Goal: Task Accomplishment & Management: Complete application form

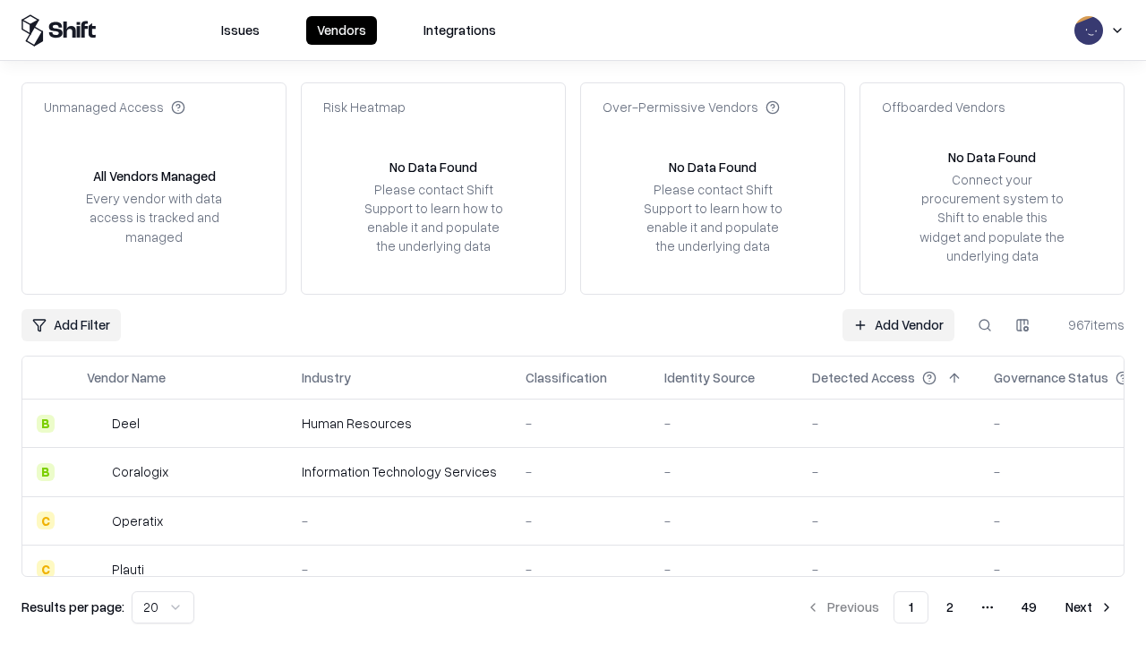
click at [898, 324] on link "Add Vendor" at bounding box center [899, 325] width 112 height 32
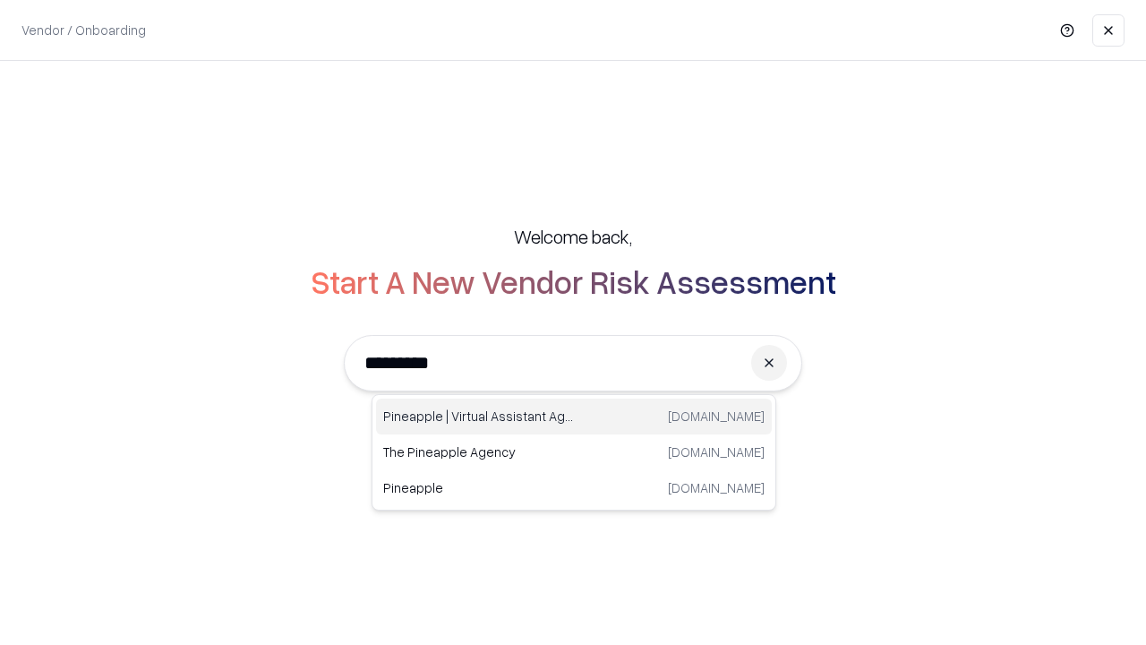
click at [574, 416] on div "Pineapple | Virtual Assistant Agency trypineapple.com" at bounding box center [574, 417] width 396 height 36
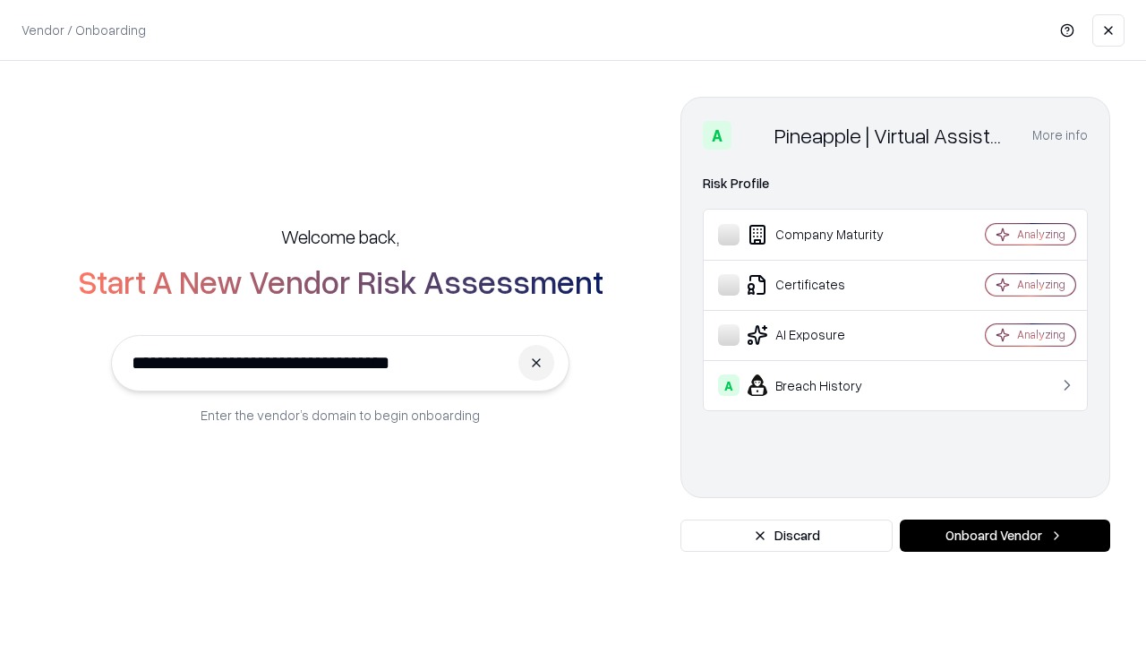
type input "**********"
click at [1005, 536] on button "Onboard Vendor" at bounding box center [1005, 535] width 210 height 32
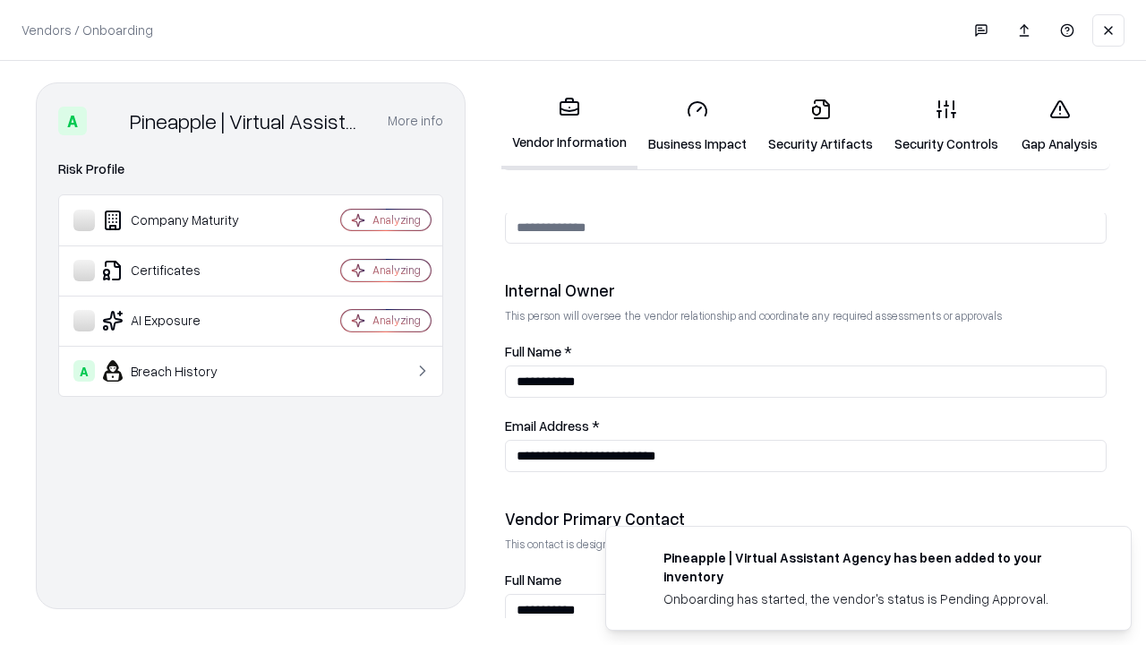
scroll to position [928, 0]
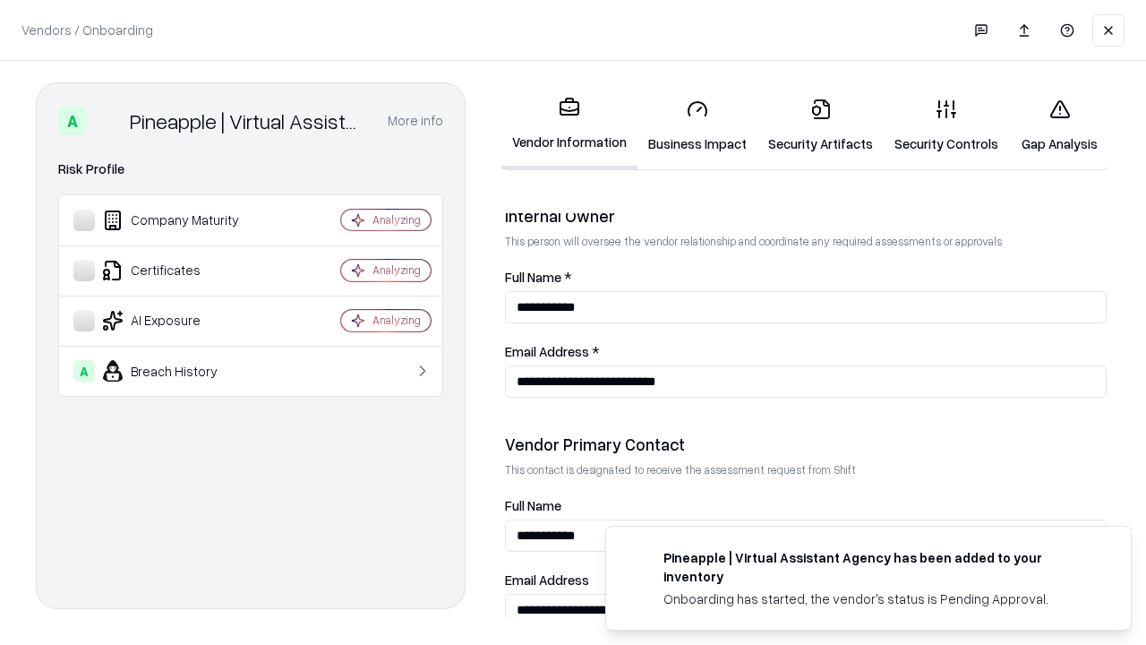
click at [698, 125] on link "Business Impact" at bounding box center [698, 125] width 120 height 83
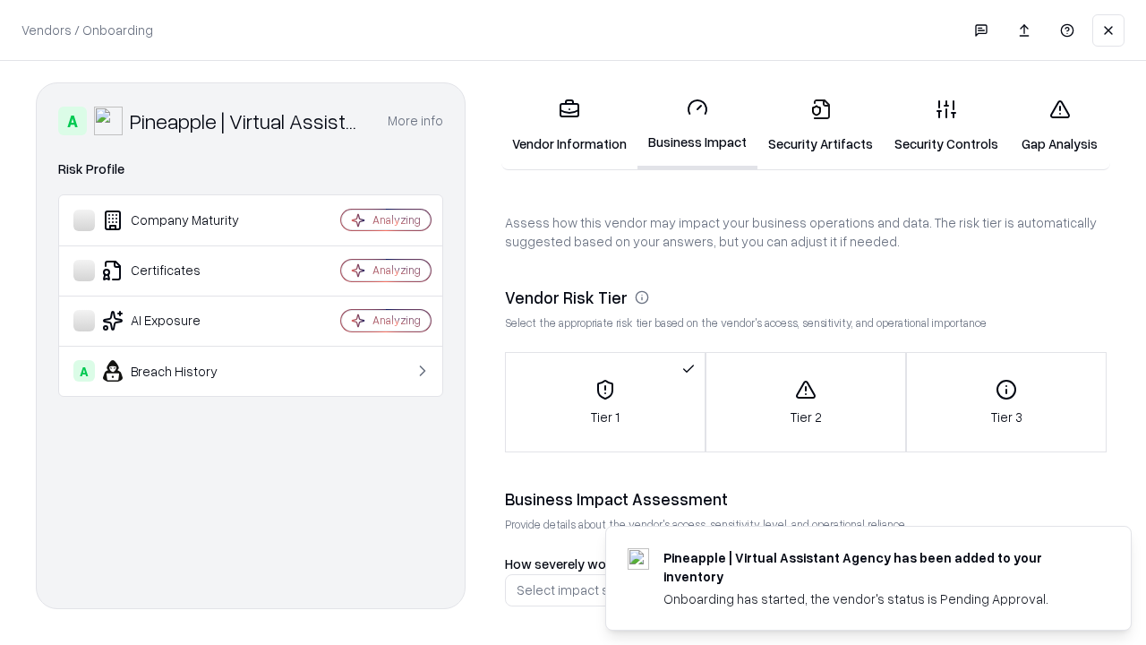
click at [820, 125] on link "Security Artifacts" at bounding box center [821, 125] width 126 height 83
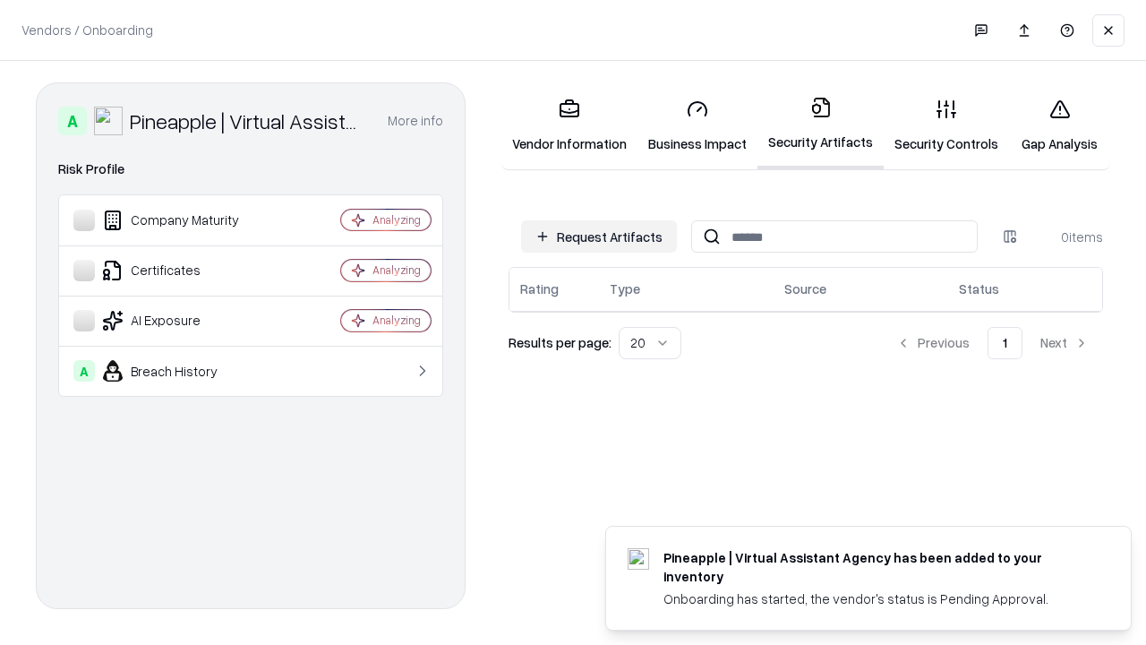
click at [599, 236] on button "Request Artifacts" at bounding box center [599, 236] width 156 height 32
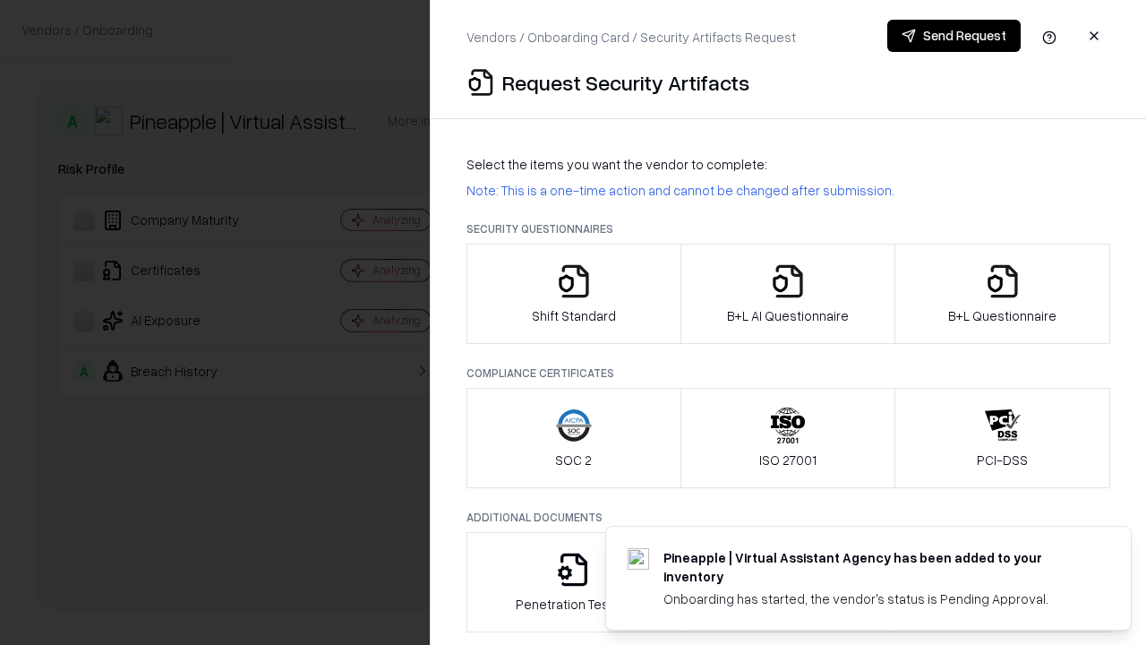
click at [573, 294] on icon "button" at bounding box center [574, 281] width 36 height 36
click at [954, 36] on button "Send Request" at bounding box center [954, 36] width 133 height 32
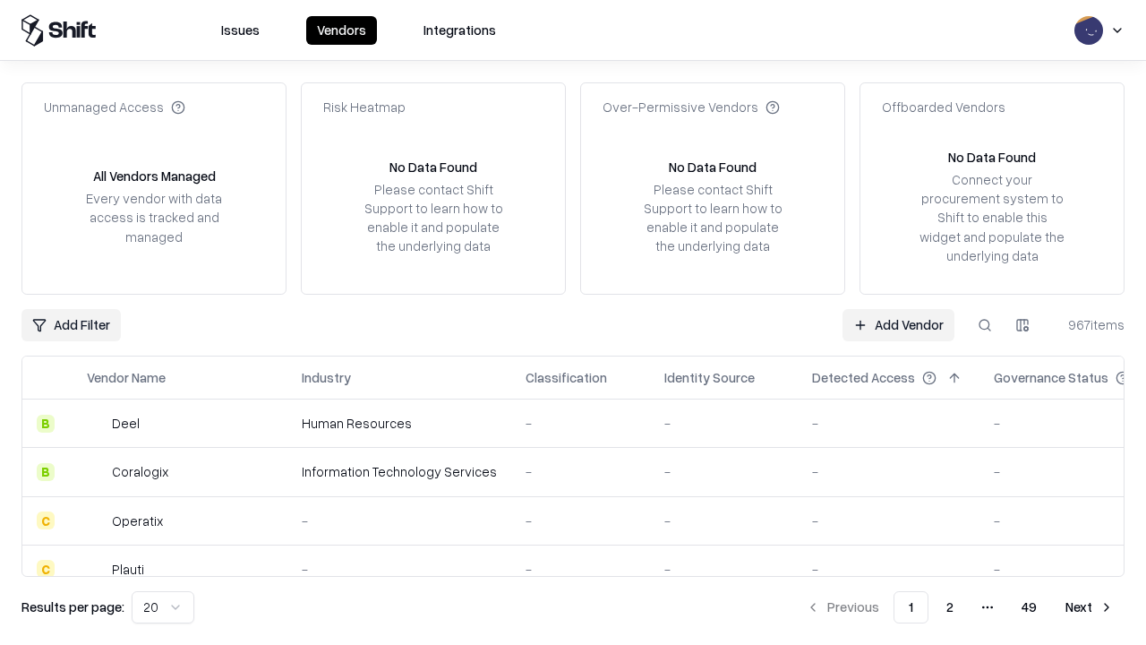
click at [985, 324] on button at bounding box center [985, 325] width 32 height 32
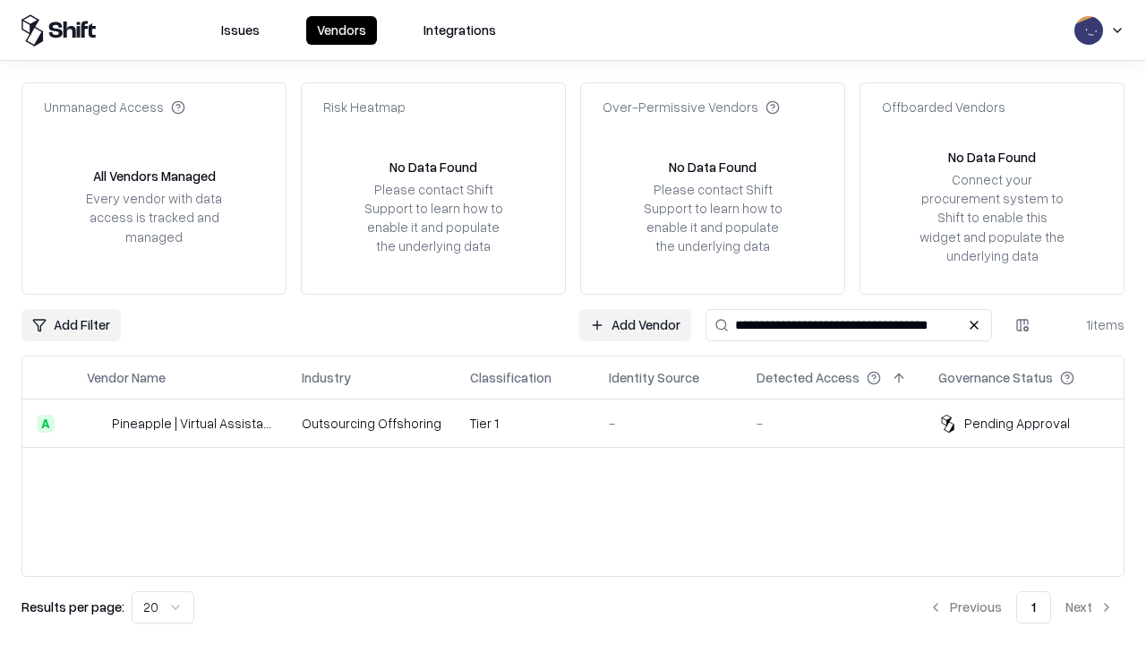
type input "**********"
click at [584, 423] on td "Tier 1" at bounding box center [525, 423] width 139 height 48
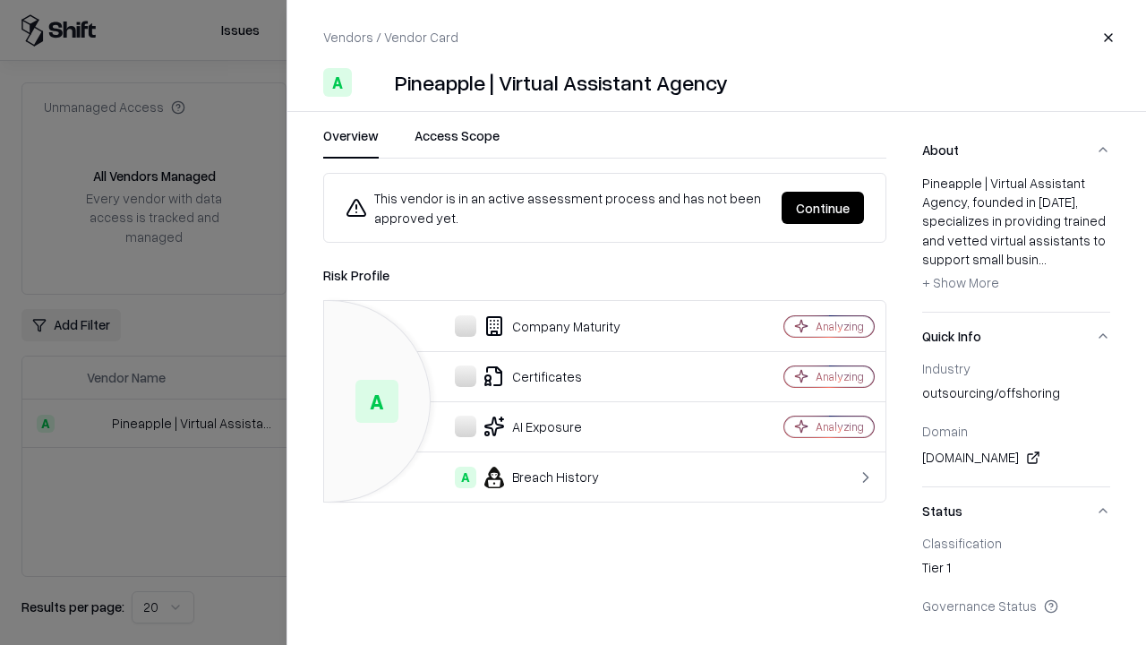
click at [823, 208] on button "Continue" at bounding box center [823, 208] width 82 height 32
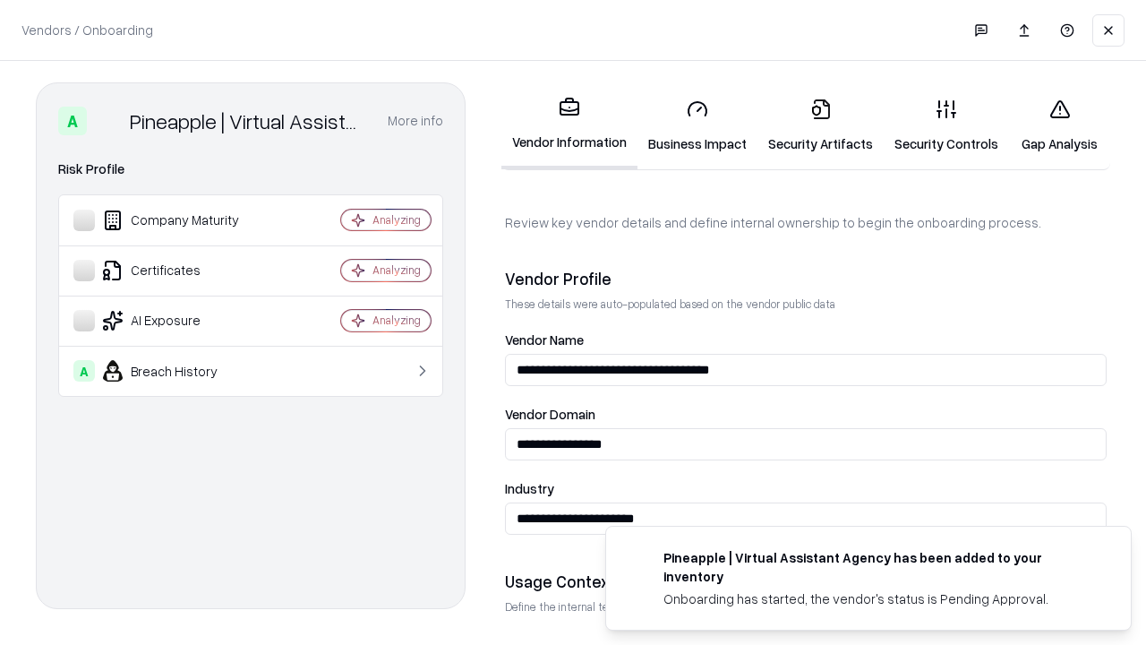
click at [820, 125] on link "Security Artifacts" at bounding box center [821, 125] width 126 height 83
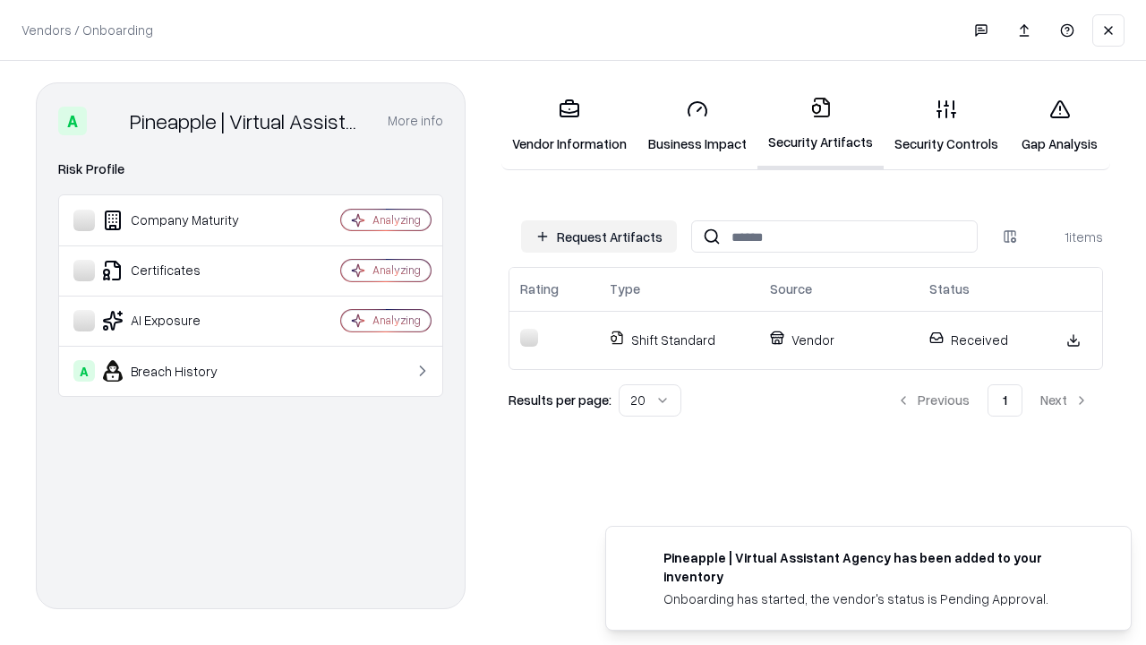
click at [947, 125] on link "Security Controls" at bounding box center [946, 125] width 125 height 83
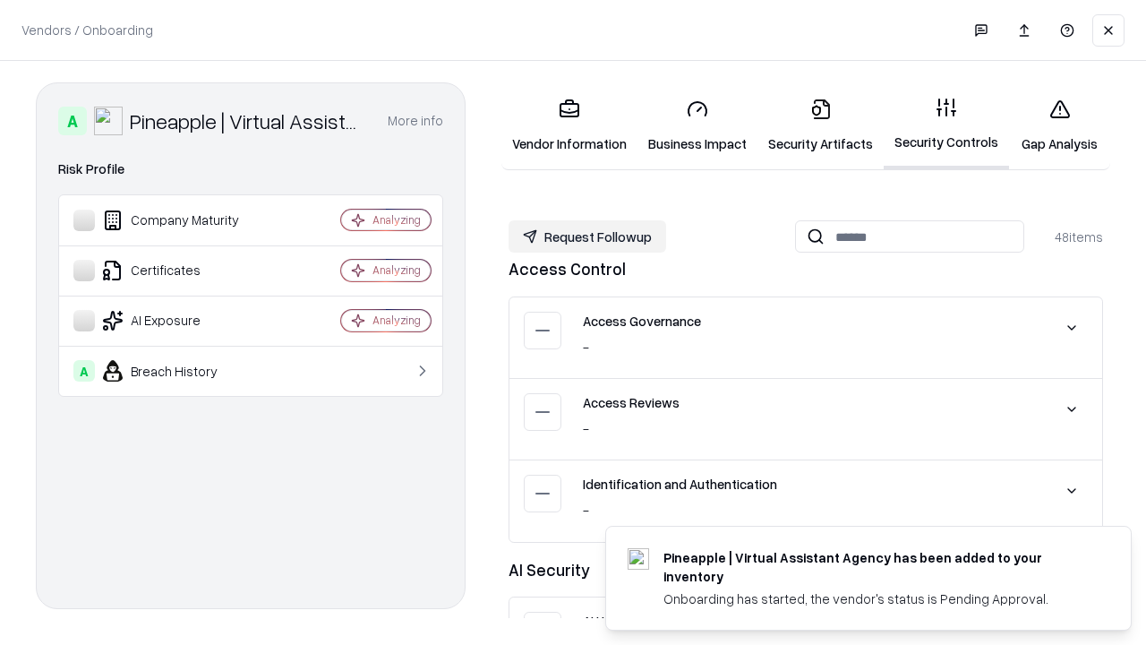
click at [588, 236] on button "Request Followup" at bounding box center [588, 236] width 158 height 32
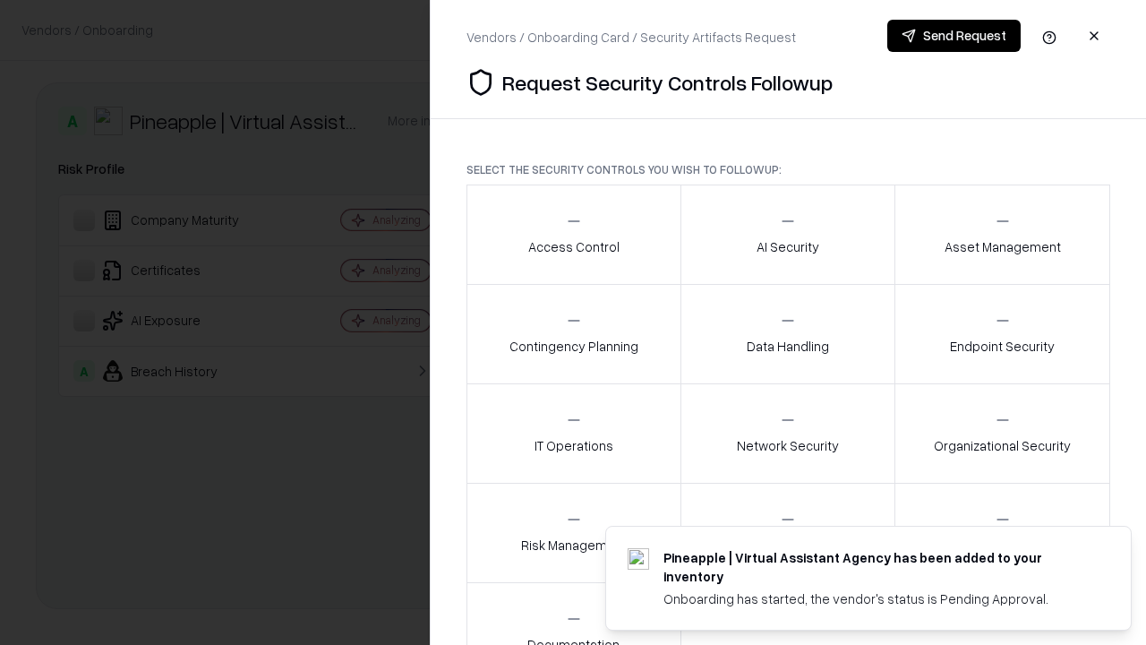
click at [573, 235] on div "Access Control" at bounding box center [573, 234] width 91 height 44
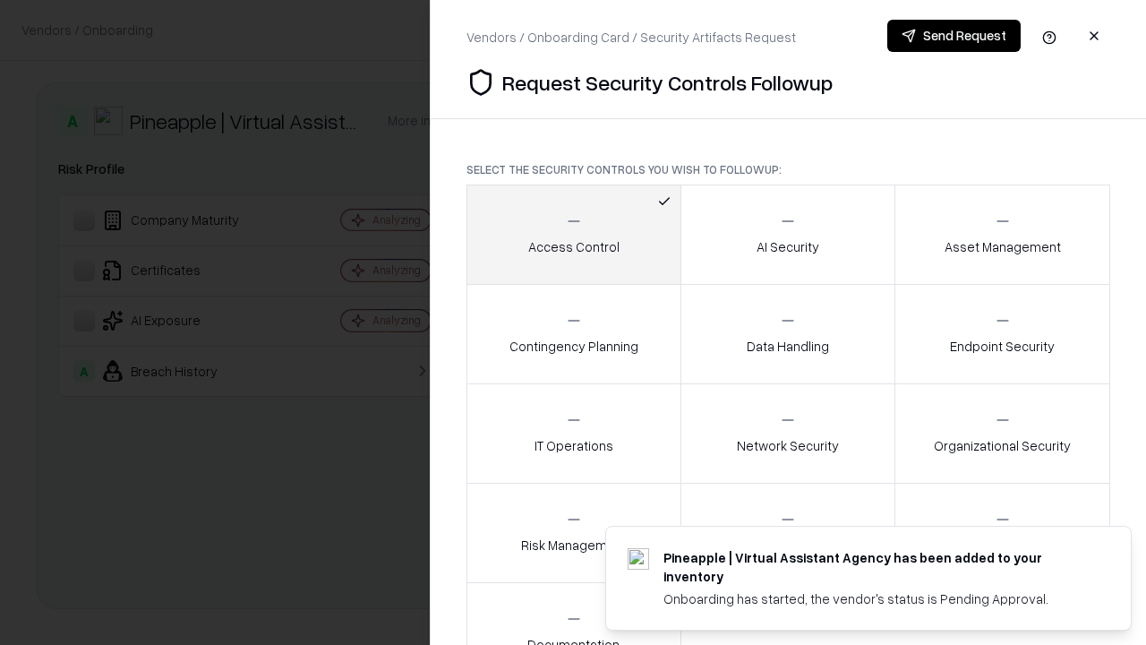
click at [954, 36] on button "Send Request" at bounding box center [954, 36] width 133 height 32
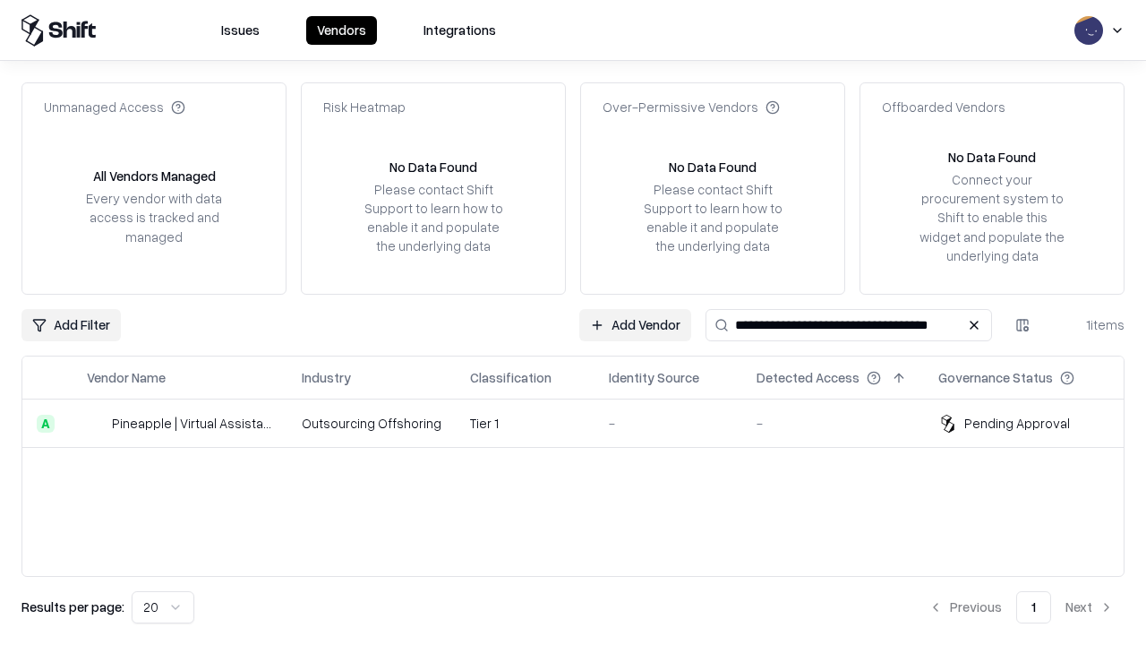
type input "**********"
click at [584, 423] on td "Tier 1" at bounding box center [525, 423] width 139 height 48
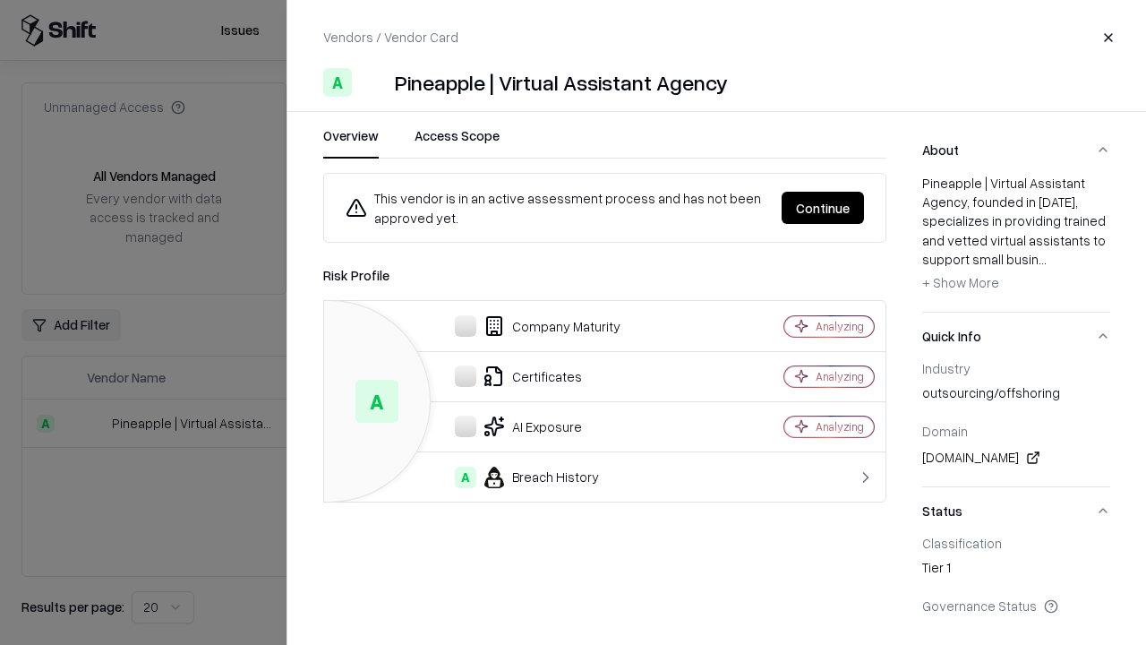
click at [823, 208] on button "Continue" at bounding box center [823, 208] width 82 height 32
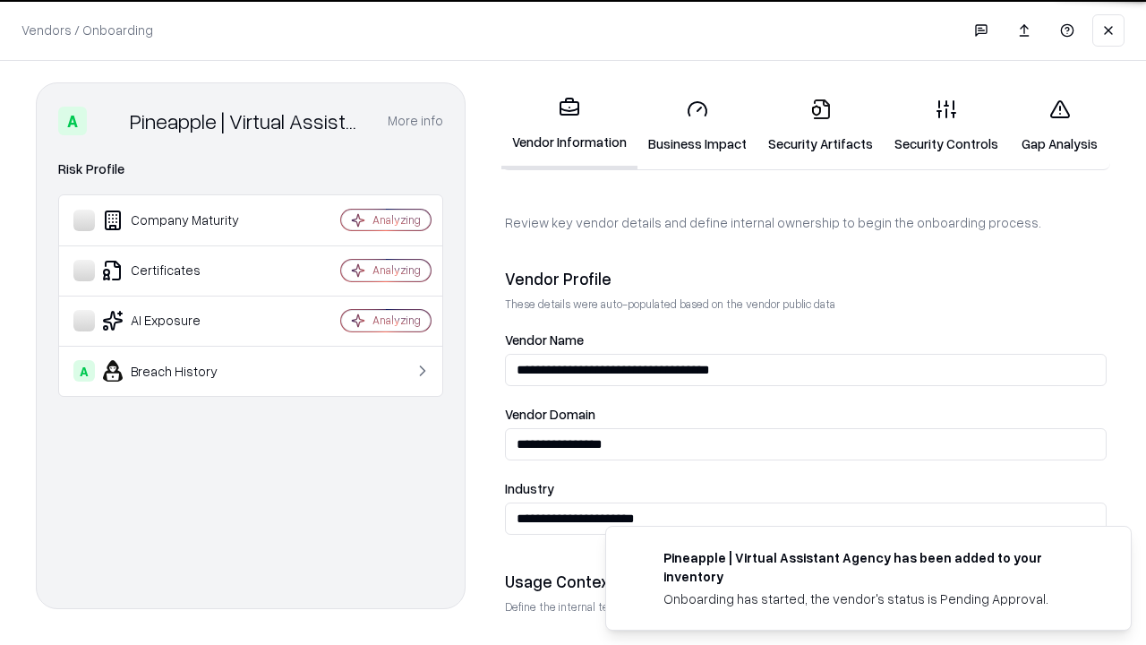
click at [1060, 125] on link "Gap Analysis" at bounding box center [1059, 125] width 101 height 83
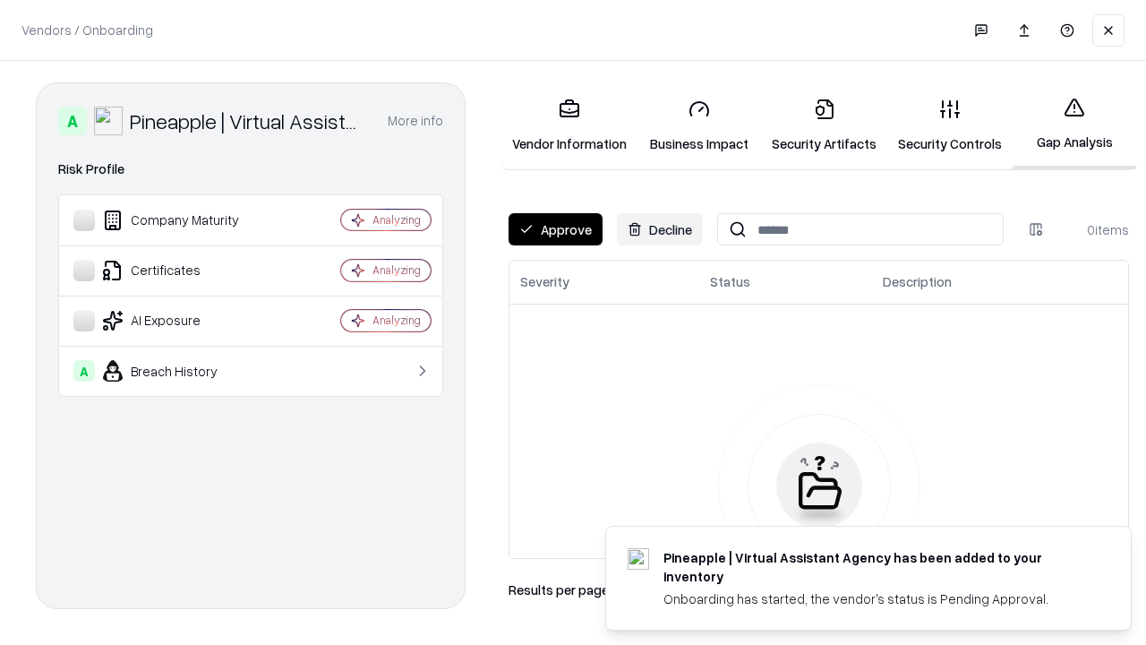
click at [555, 229] on button "Approve" at bounding box center [556, 229] width 94 height 32
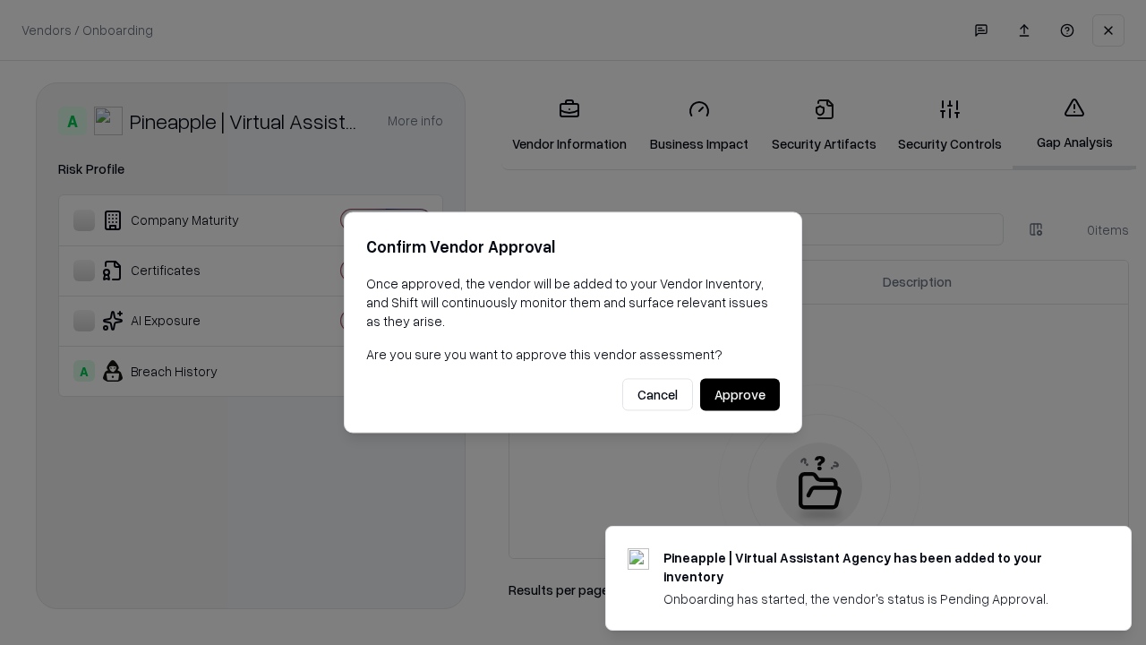
click at [740, 394] on button "Approve" at bounding box center [740, 395] width 80 height 32
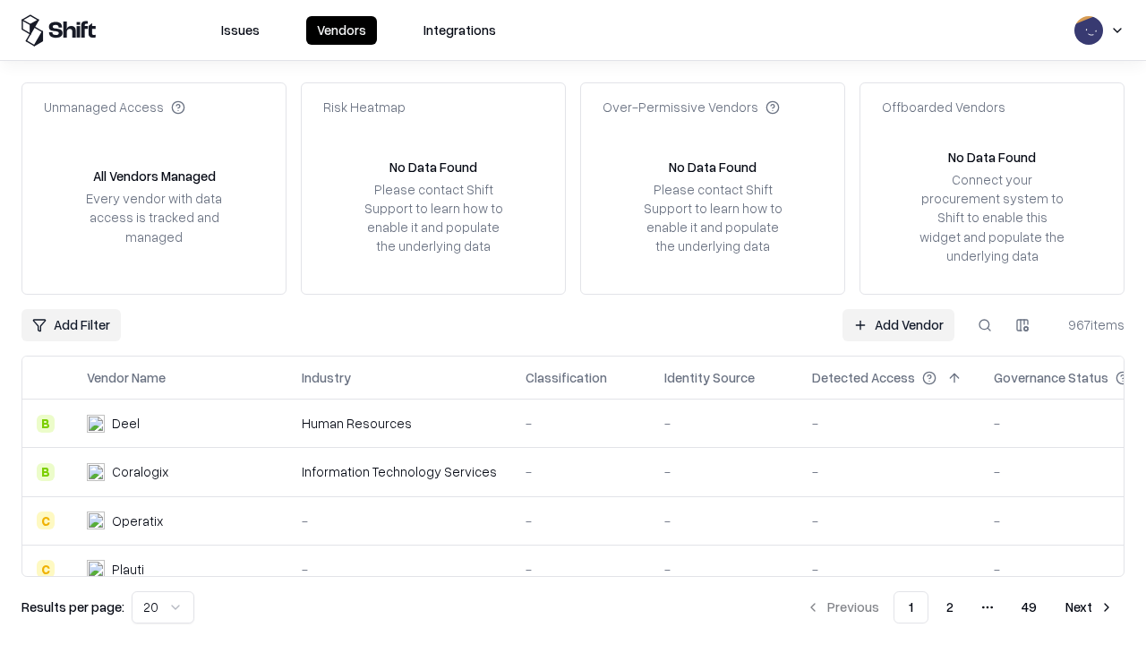
type input "**********"
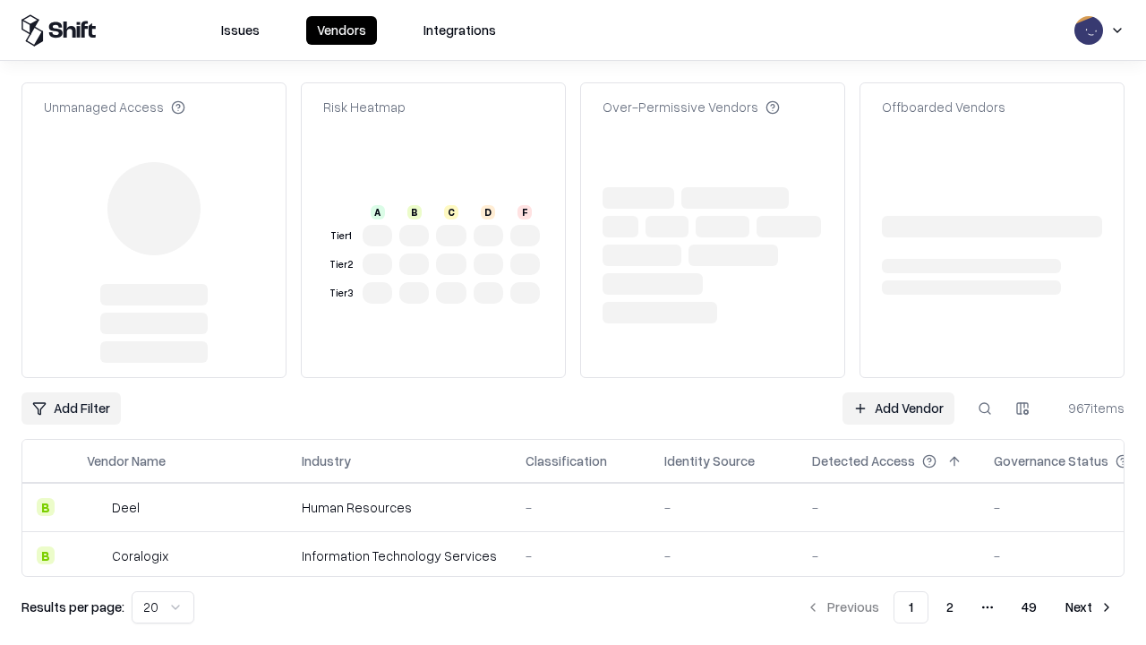
click at [898, 392] on link "Add Vendor" at bounding box center [899, 408] width 112 height 32
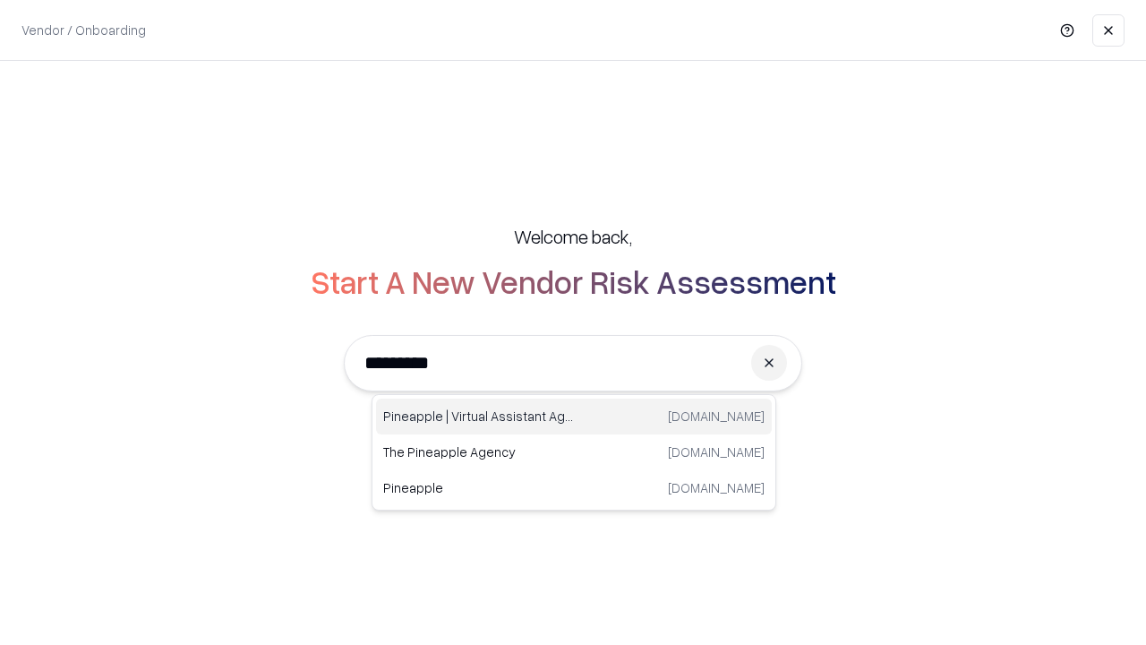
click at [574, 416] on div "Pineapple | Virtual Assistant Agency trypineapple.com" at bounding box center [574, 417] width 396 height 36
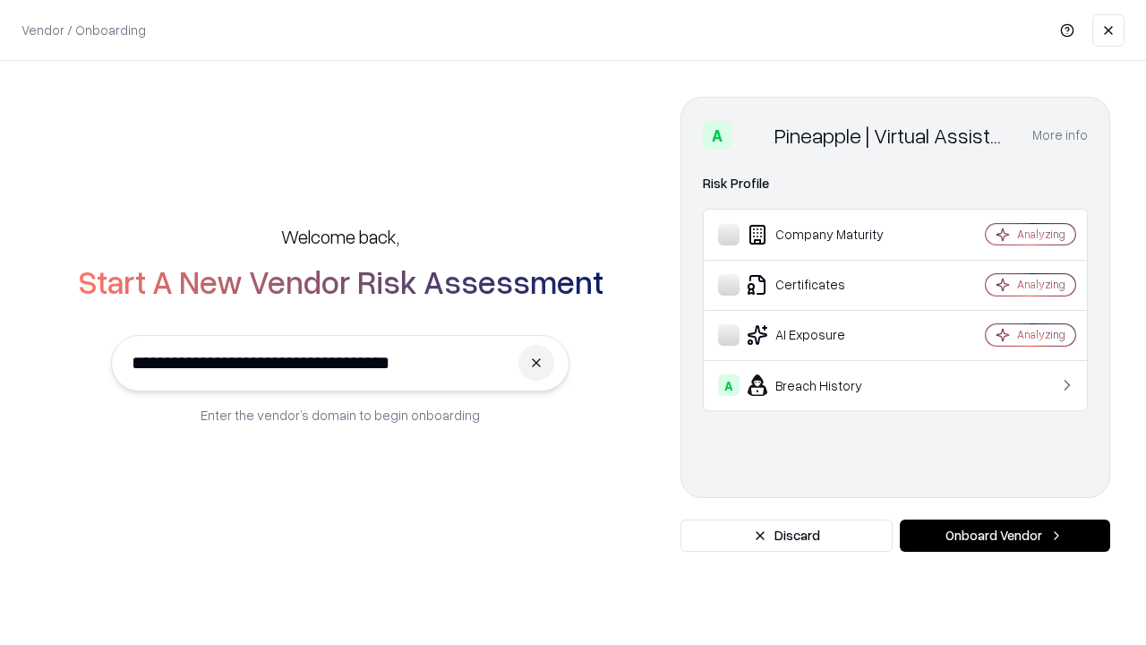
type input "**********"
click at [1005, 536] on button "Onboard Vendor" at bounding box center [1005, 535] width 210 height 32
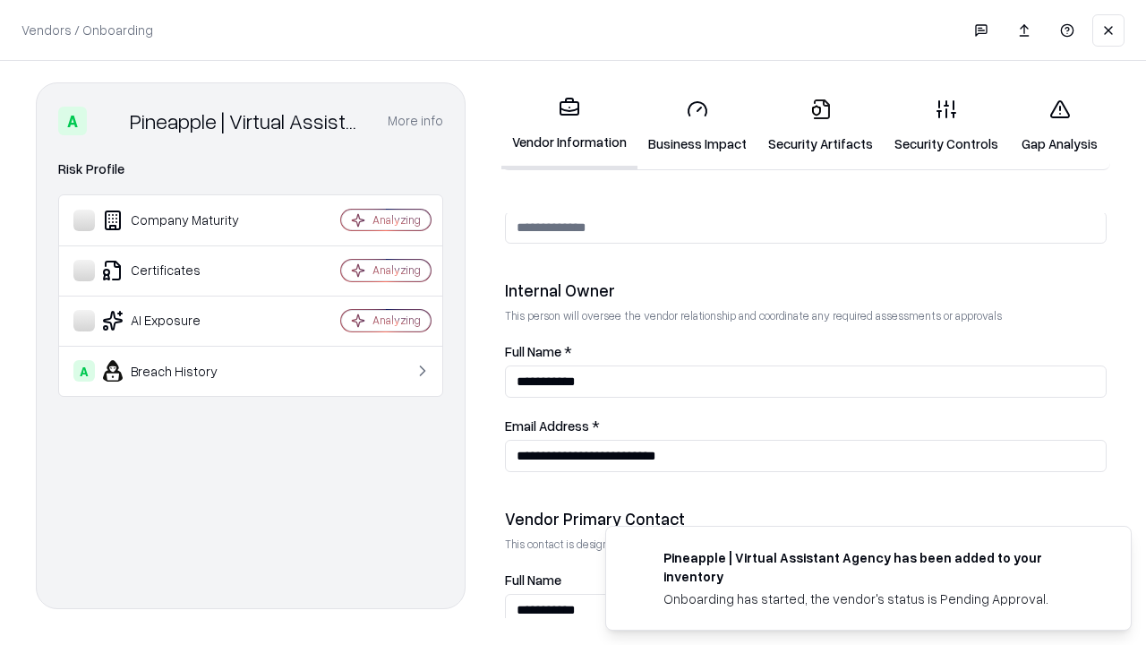
scroll to position [928, 0]
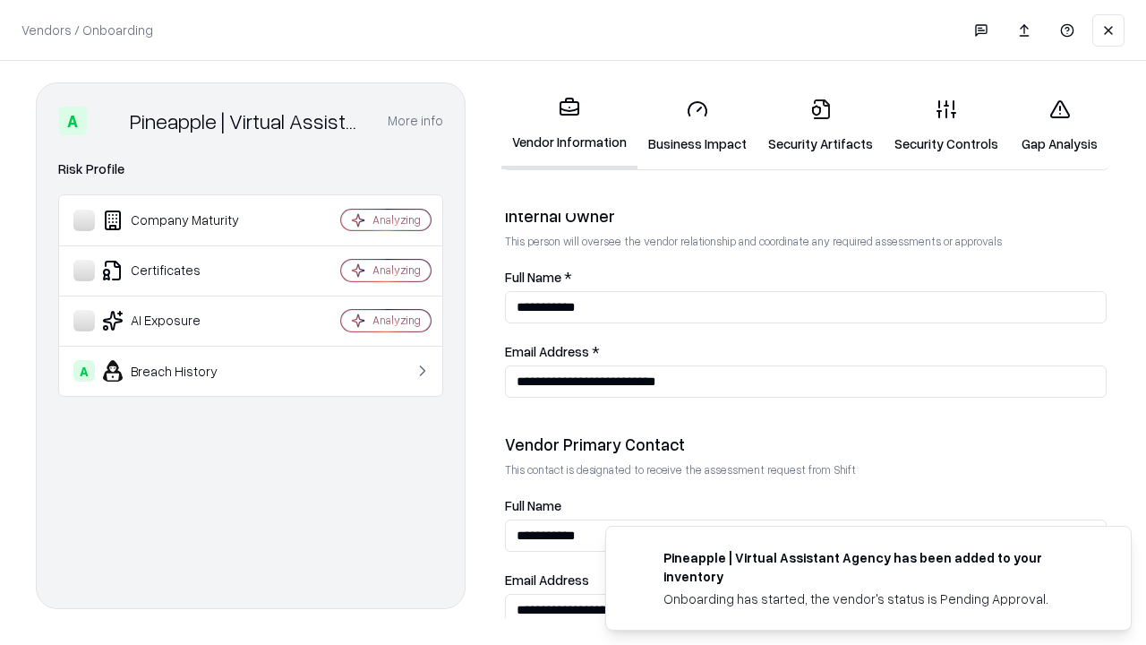
click at [1060, 125] on link "Gap Analysis" at bounding box center [1059, 125] width 101 height 83
